Goal: Navigation & Orientation: Go to known website

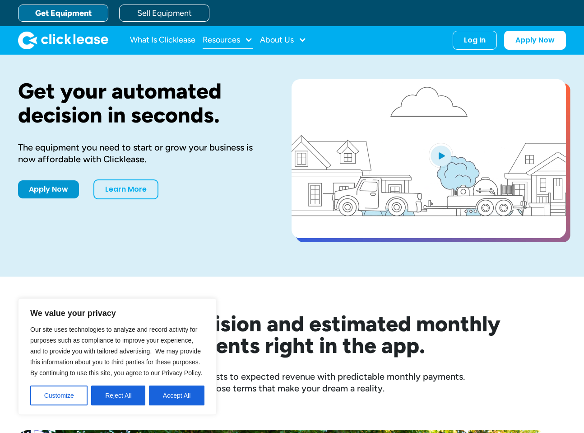
click at [235, 40] on div "Resources" at bounding box center [221, 40] width 37 height 0
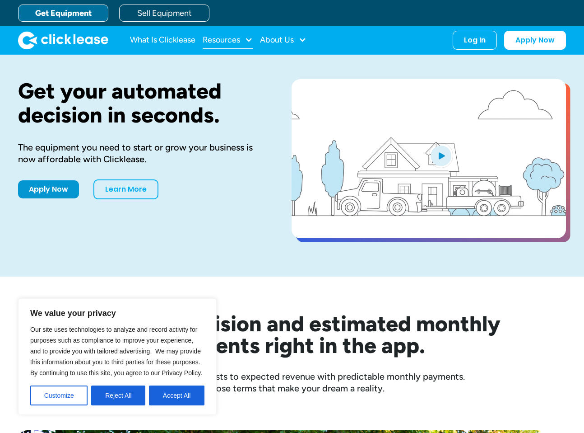
click at [249, 40] on div at bounding box center [249, 40] width 8 height 8
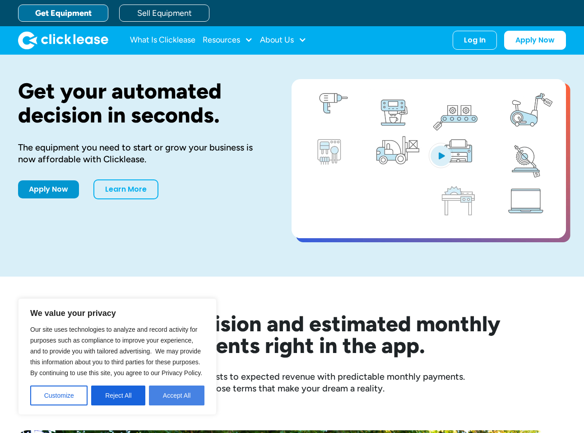
click at [177, 398] on button "Accept All" at bounding box center [177, 395] width 56 height 20
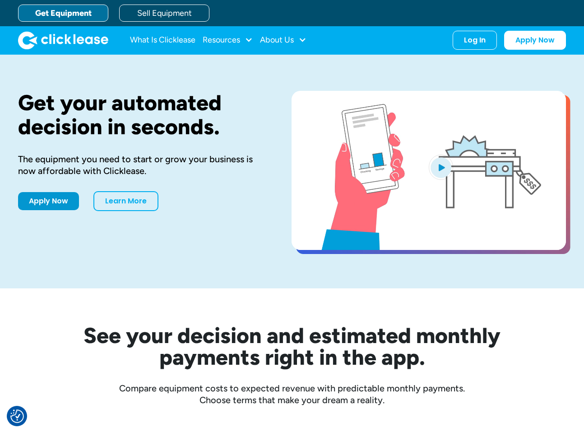
click at [79, 14] on link "Get Equipment" at bounding box center [63, 13] width 90 height 17
